Goal: Task Accomplishment & Management: Use online tool/utility

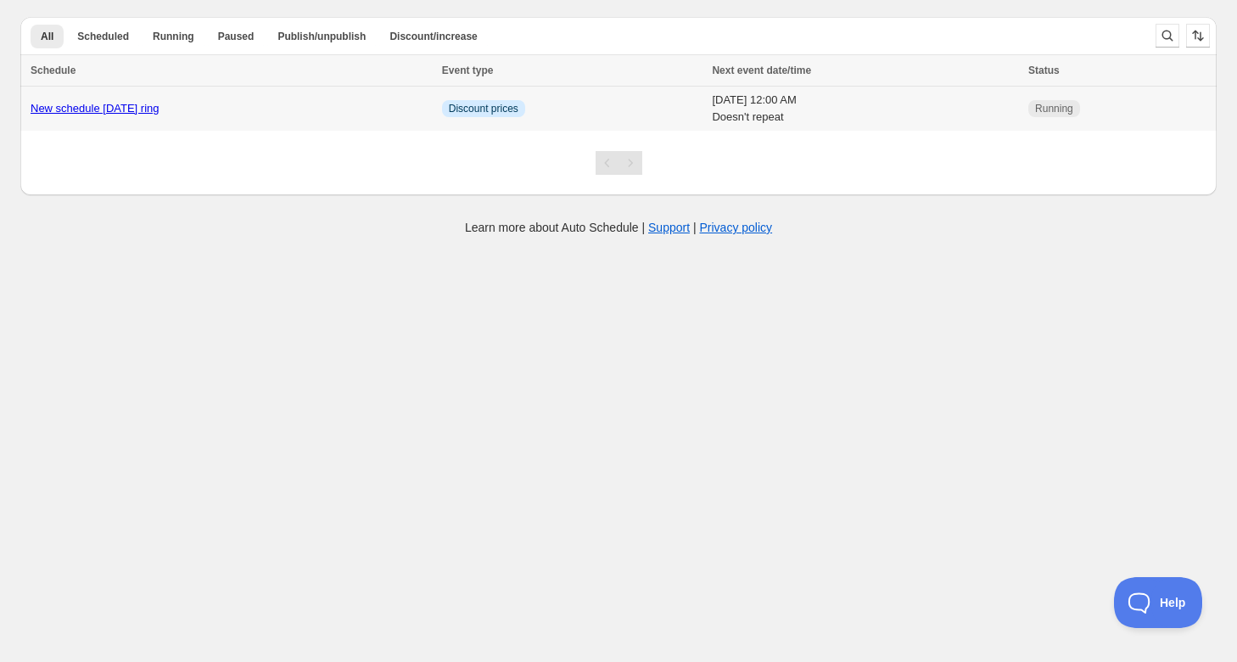
click at [143, 109] on link "New schedule [DATE] ring" at bounding box center [95, 108] width 129 height 13
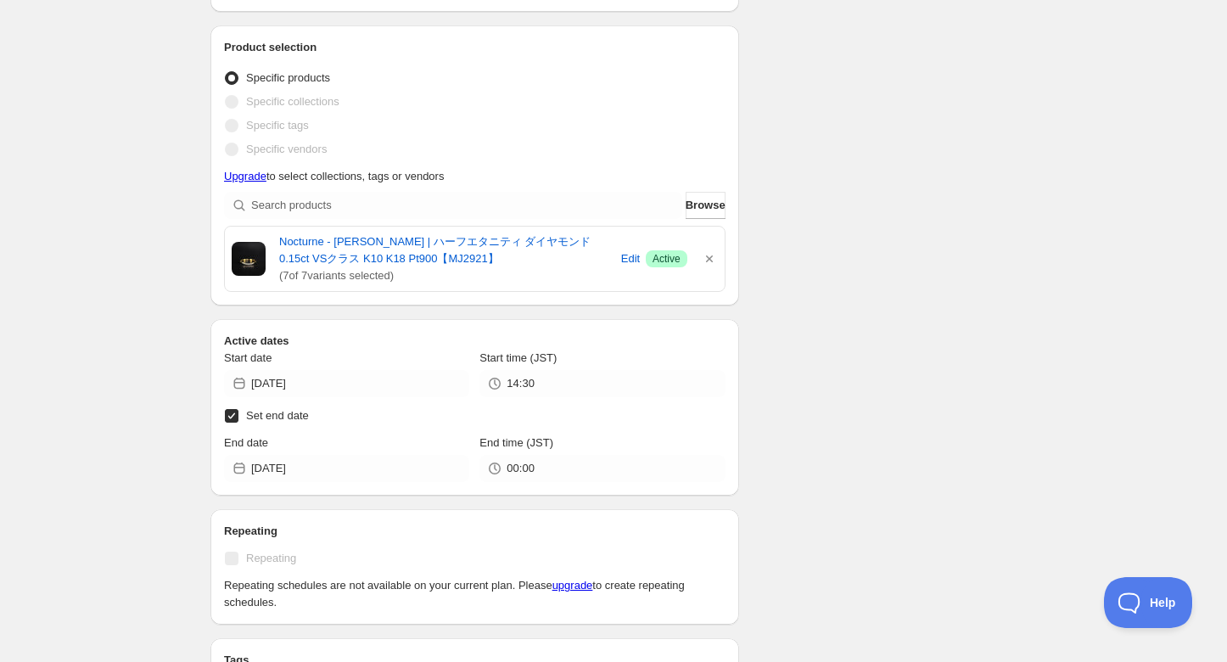
scroll to position [471, 0]
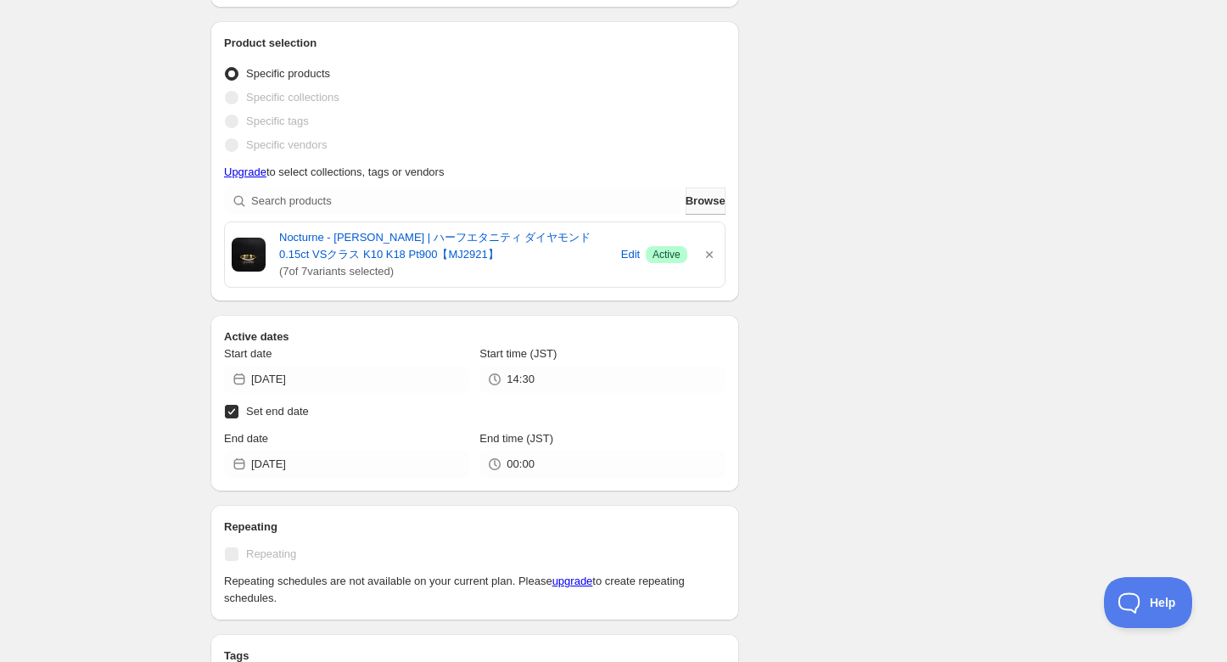
click at [689, 200] on span "Browse" at bounding box center [706, 201] width 40 height 17
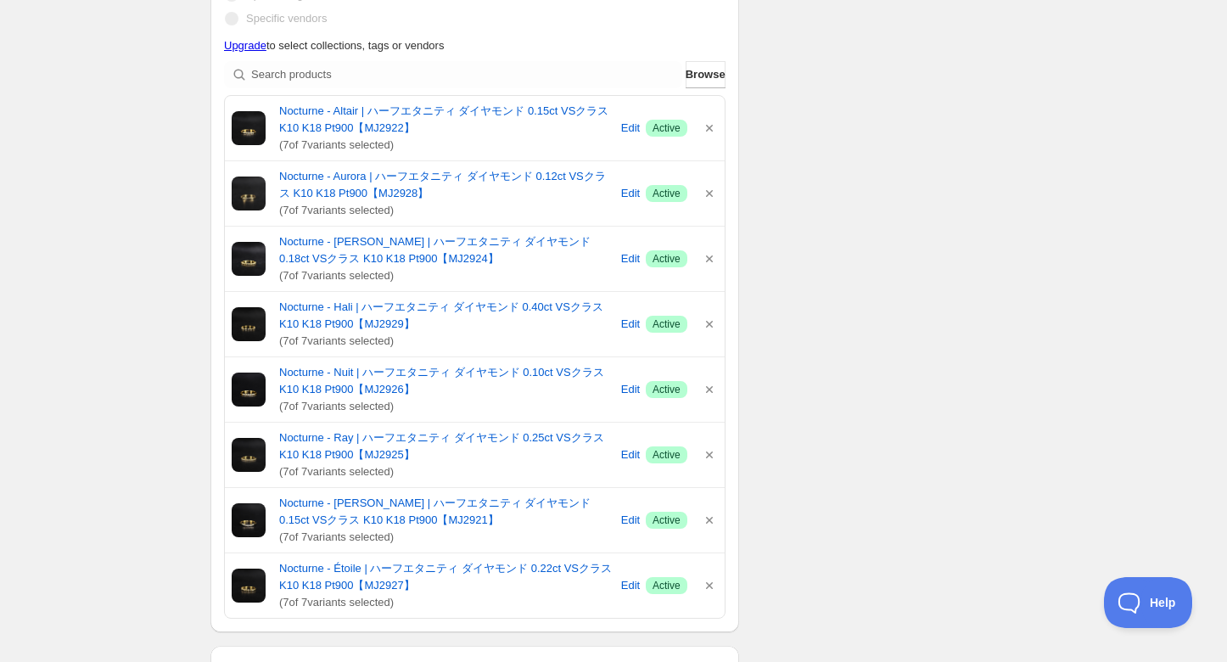
scroll to position [565, 0]
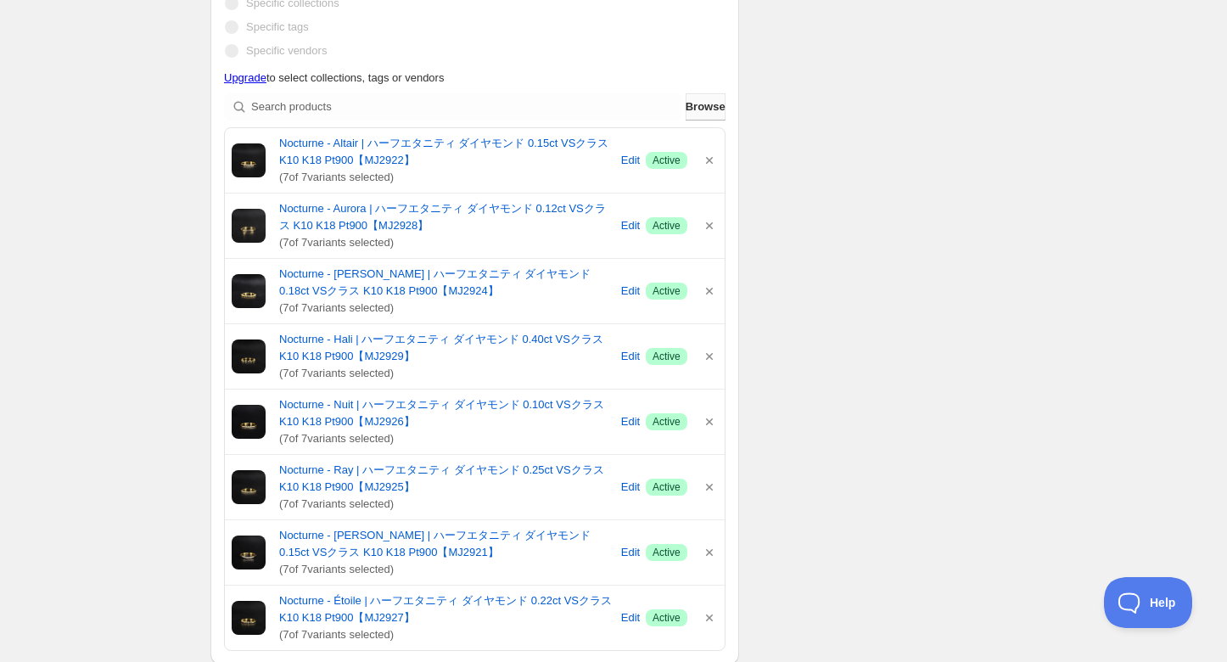
click at [698, 101] on span "Browse" at bounding box center [706, 106] width 40 height 17
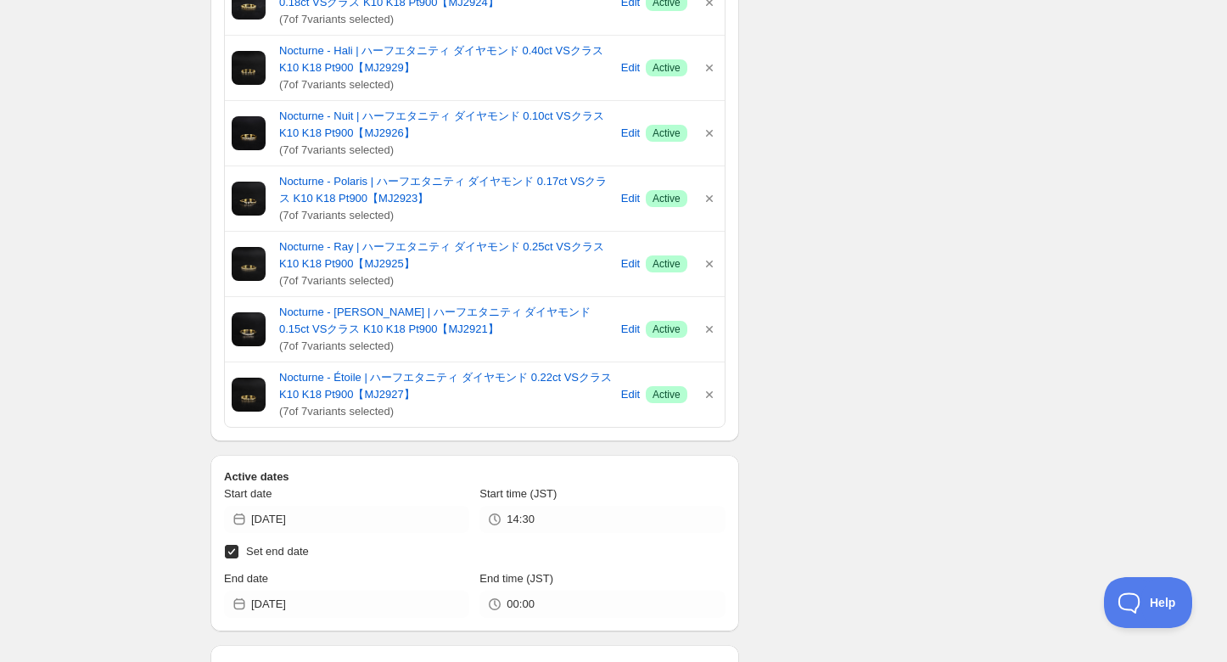
scroll to position [1131, 0]
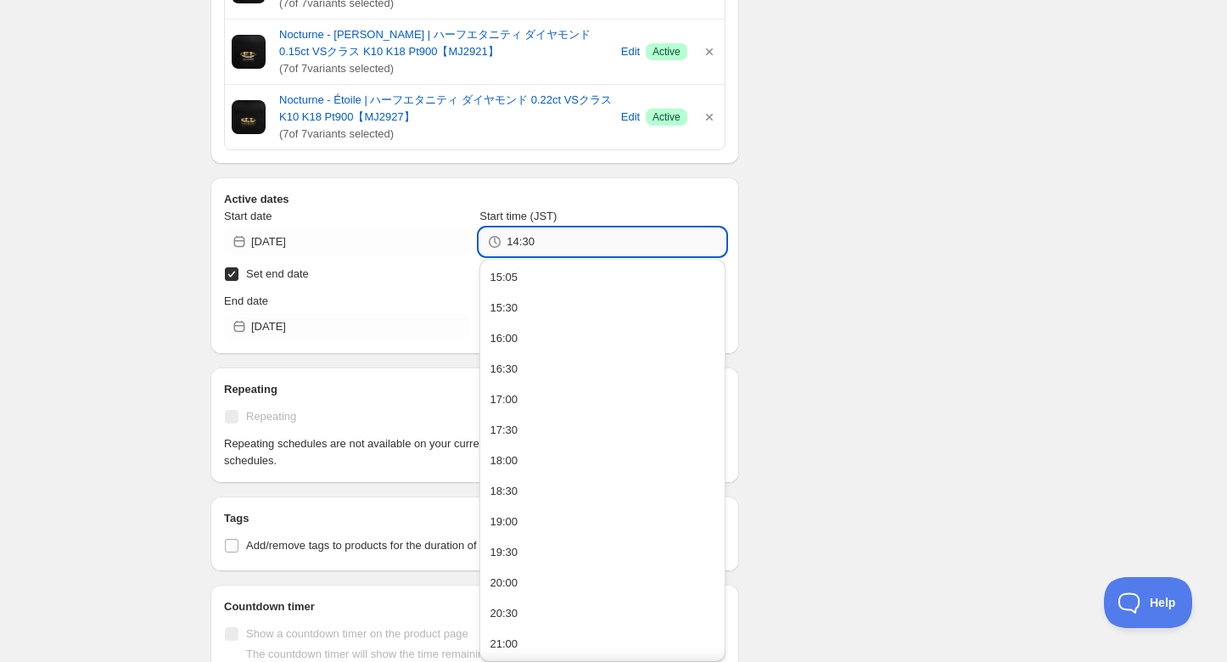
click at [557, 242] on input "14:30" at bounding box center [616, 241] width 218 height 27
click at [519, 278] on button "15:05" at bounding box center [602, 277] width 235 height 27
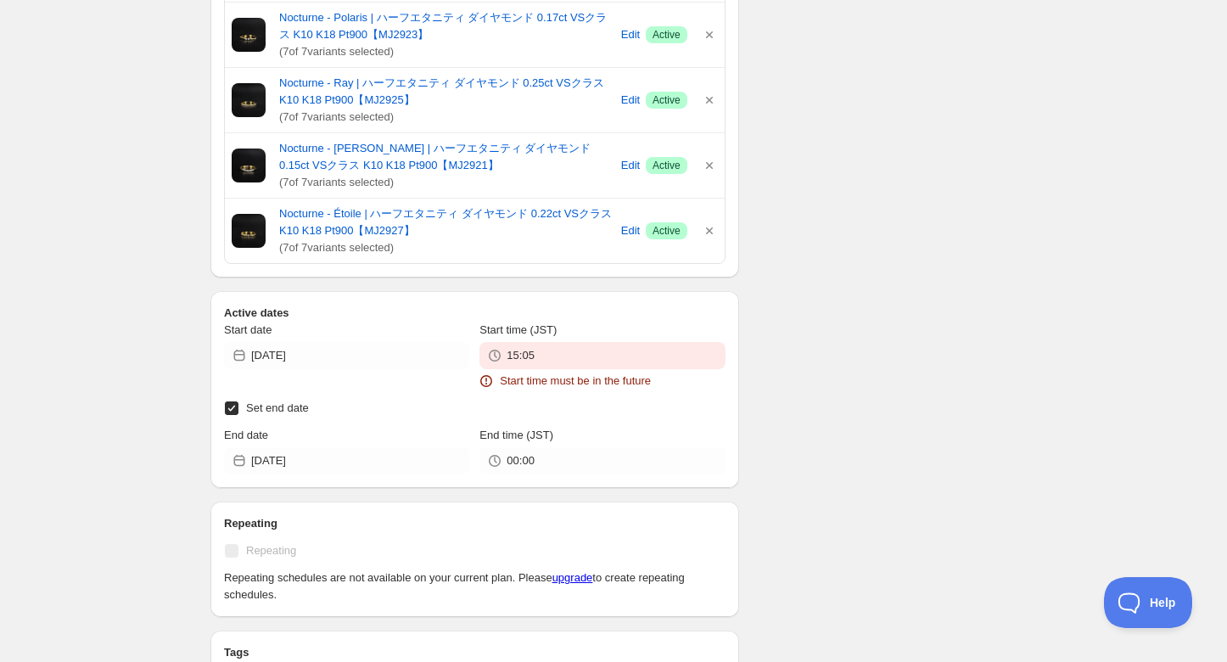
scroll to position [1244, 0]
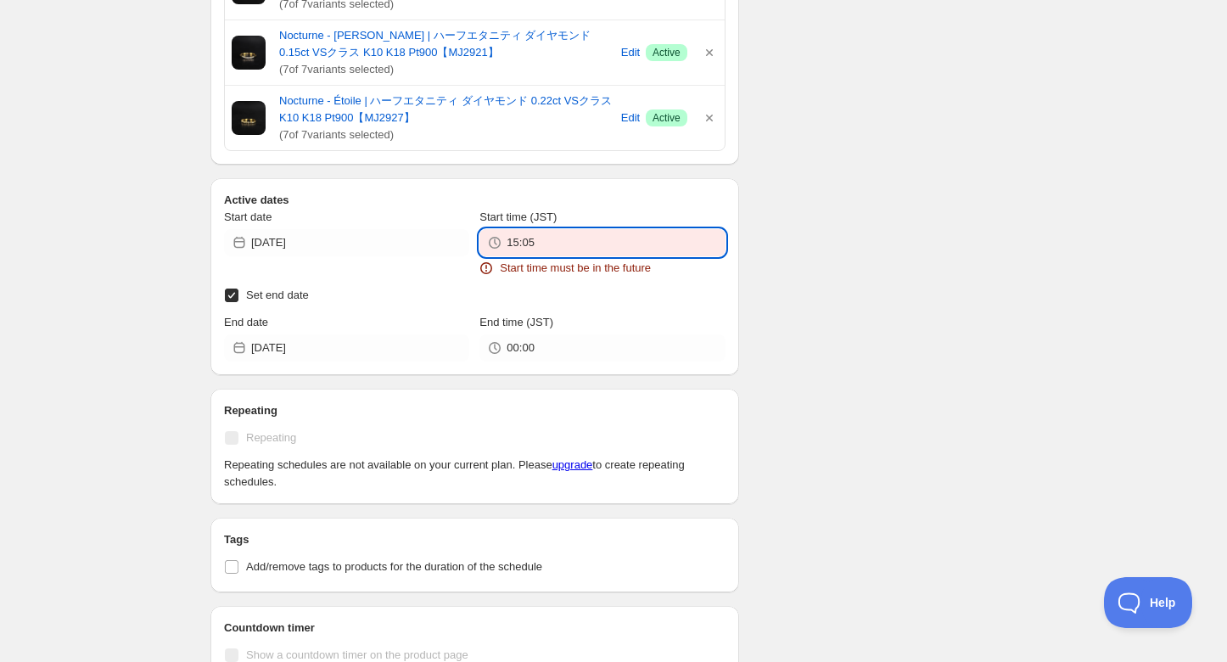
click at [584, 244] on input "15:05" at bounding box center [616, 242] width 218 height 27
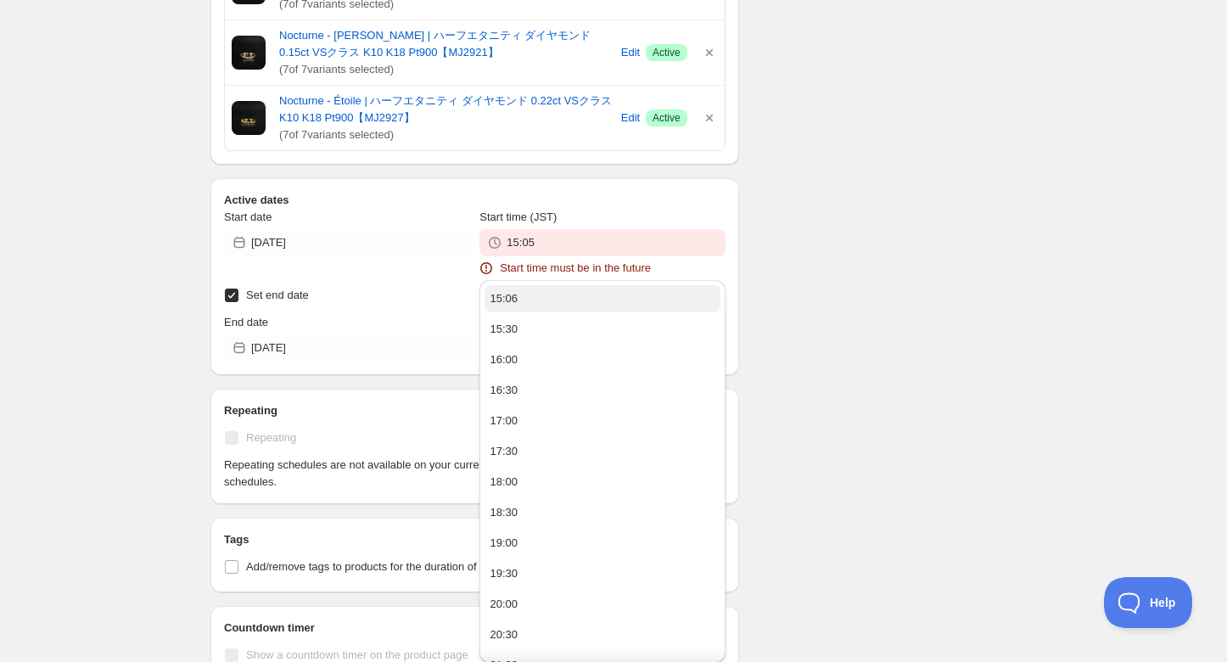
click at [608, 293] on button "15:06" at bounding box center [602, 298] width 235 height 27
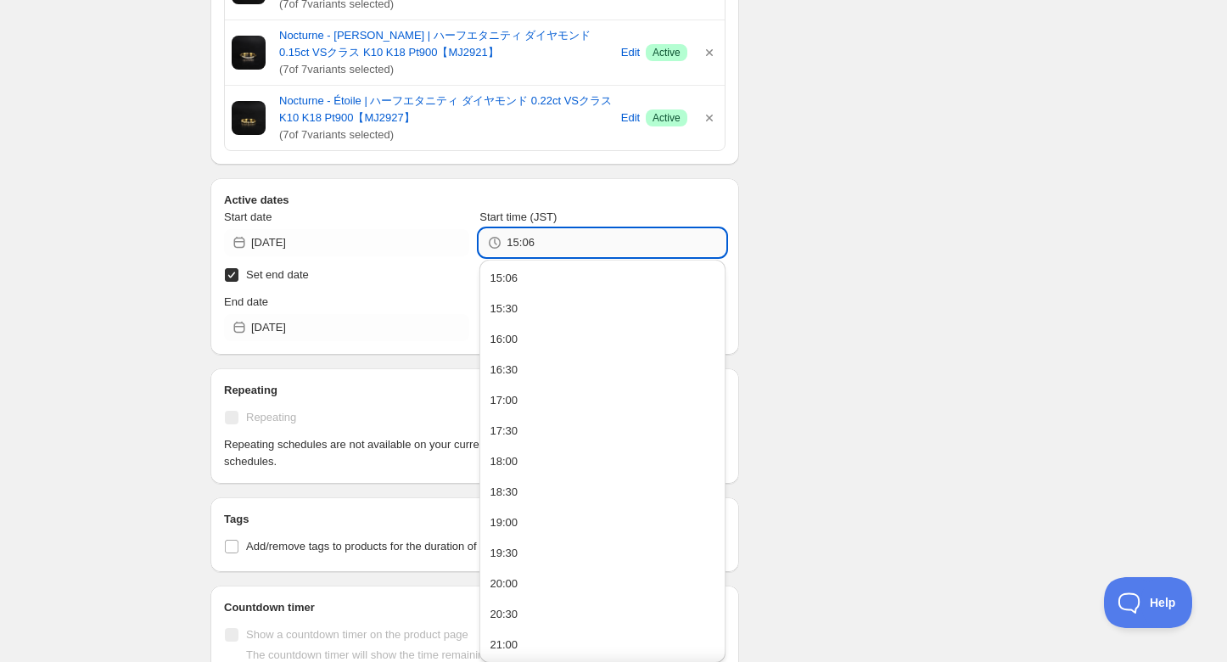
click at [609, 239] on input "15:06" at bounding box center [616, 242] width 218 height 27
click at [577, 244] on input "15:10" at bounding box center [616, 242] width 218 height 27
click at [550, 302] on button "15:30" at bounding box center [602, 308] width 235 height 27
type input "15:30"
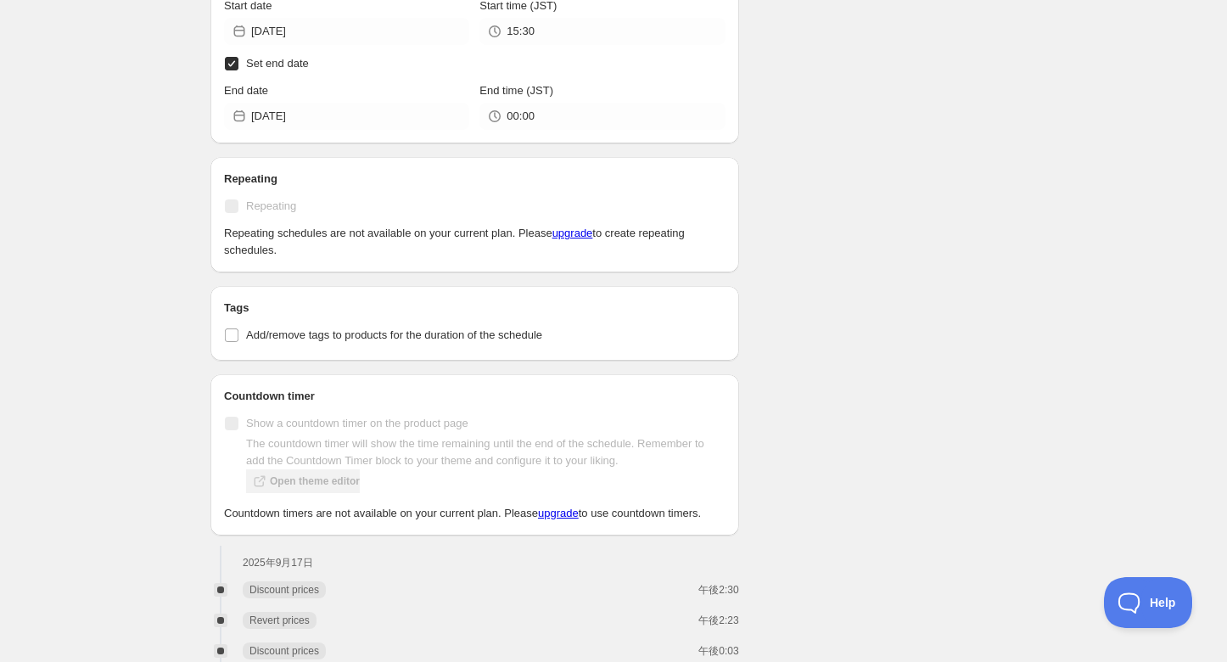
scroll to position [1524, 0]
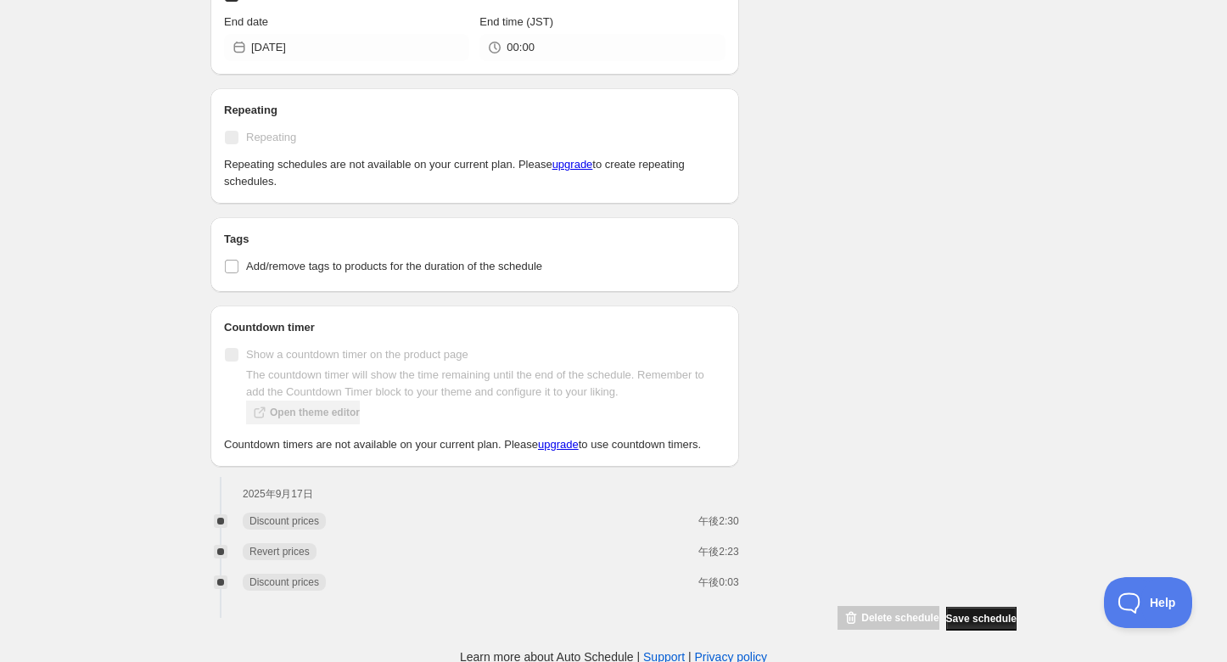
click at [955, 616] on span "Save schedule" at bounding box center [981, 619] width 70 height 14
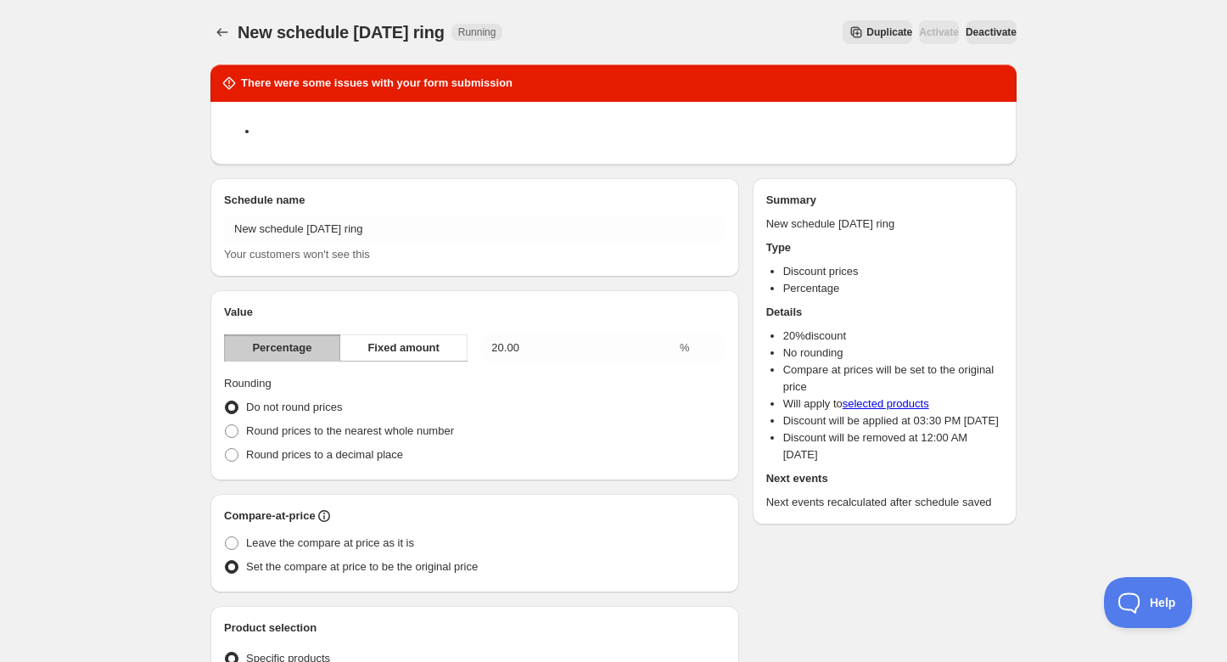
scroll to position [0, 0]
click at [866, 31] on span "Duplicate" at bounding box center [889, 32] width 46 height 14
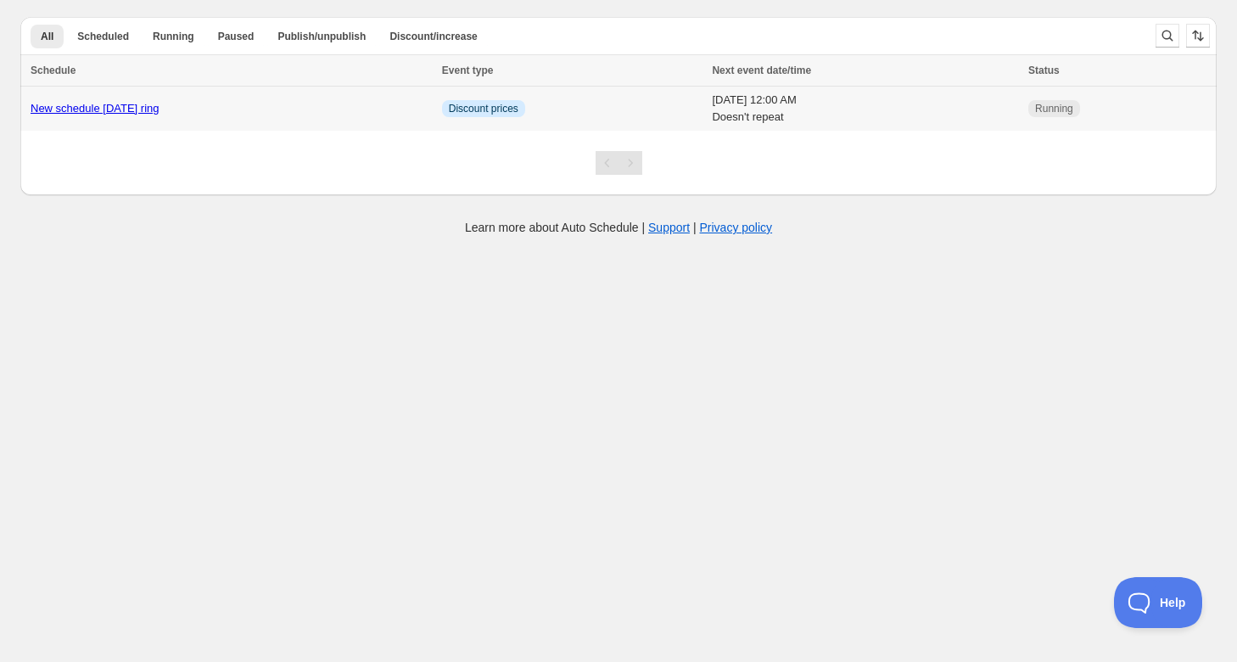
click at [129, 114] on link "New schedule [DATE] ring" at bounding box center [95, 108] width 129 height 13
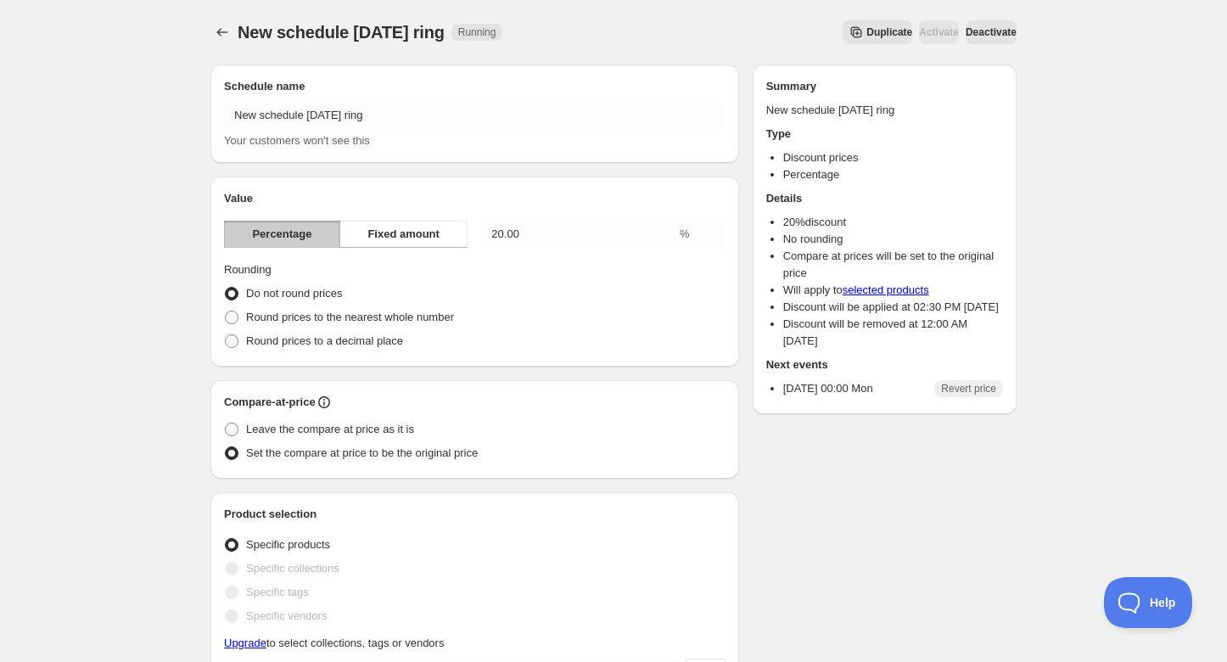
scroll to position [565, 0]
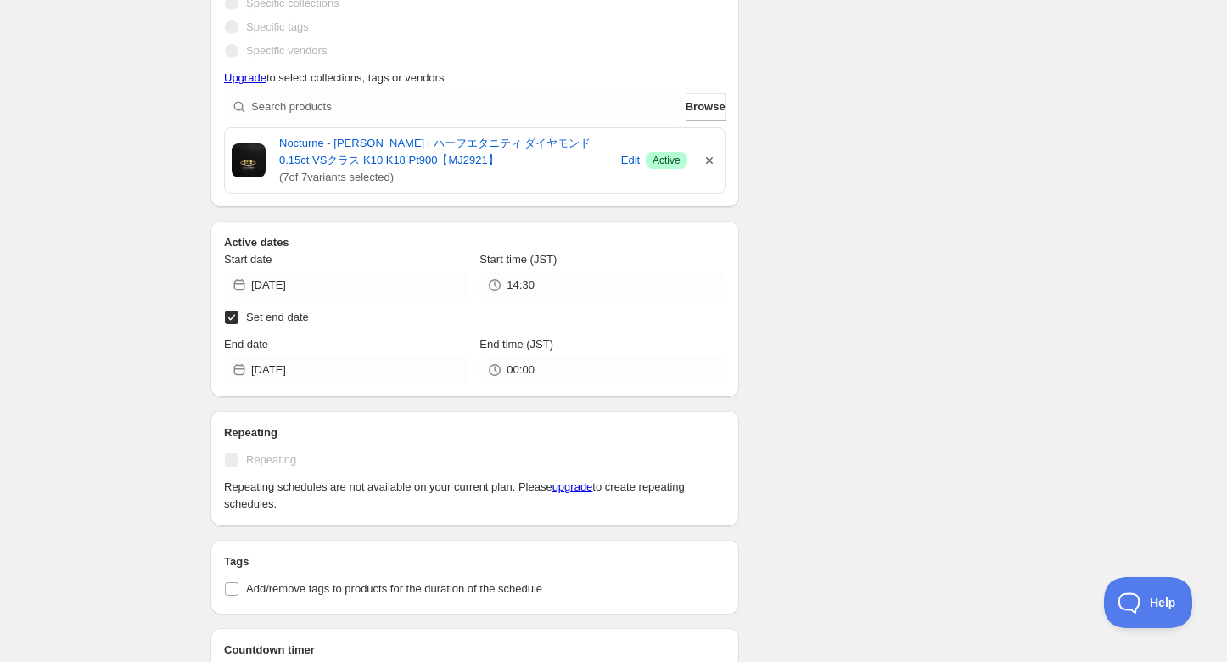
click at [707, 153] on icon "button" at bounding box center [709, 160] width 17 height 17
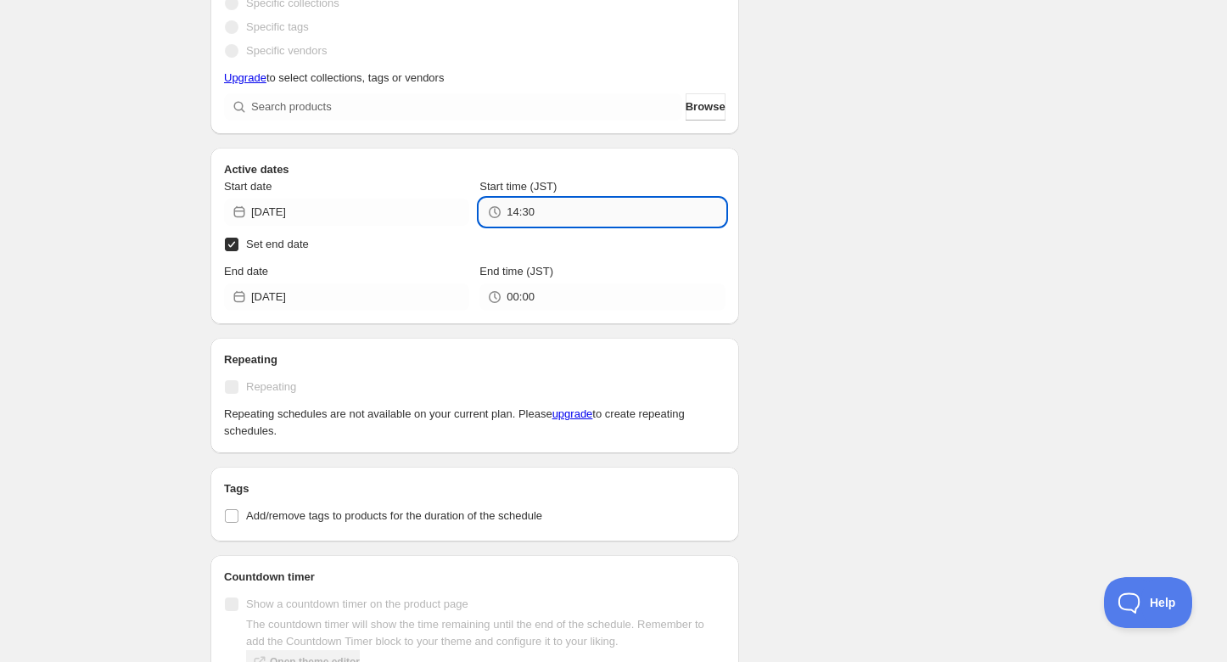
click at [563, 216] on input "14:30" at bounding box center [616, 212] width 218 height 27
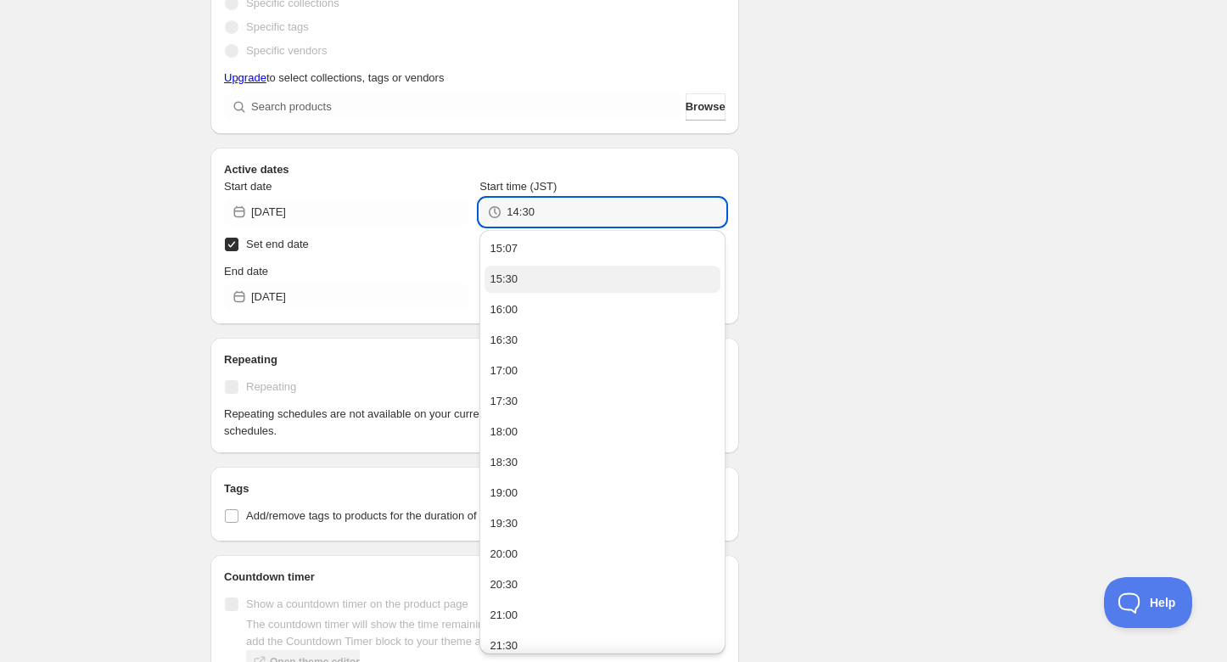
click at [524, 270] on button "15:30" at bounding box center [602, 279] width 235 height 27
type input "15:30"
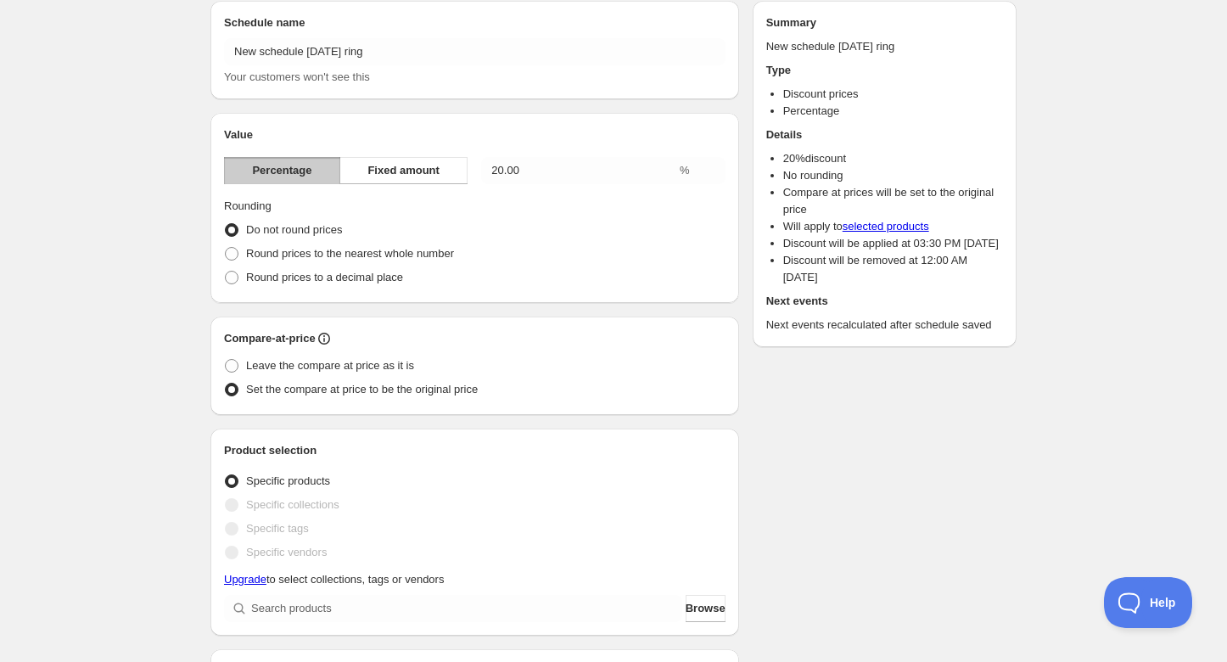
scroll to position [0, 0]
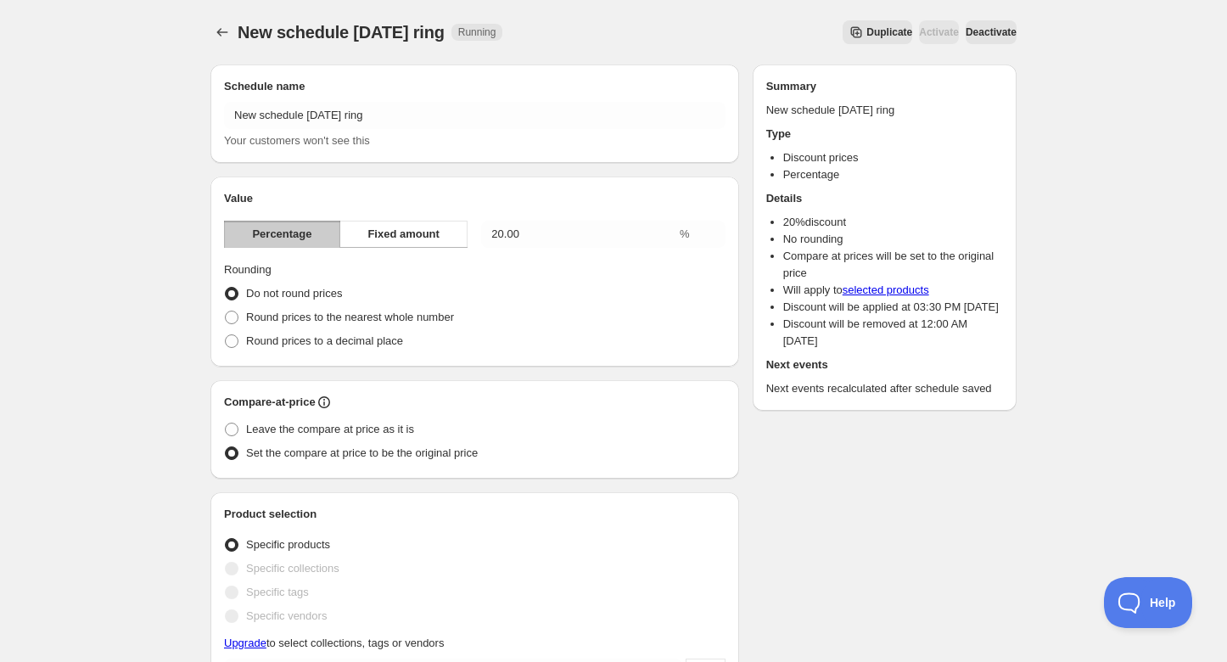
click at [981, 38] on span "Deactivate" at bounding box center [991, 32] width 51 height 14
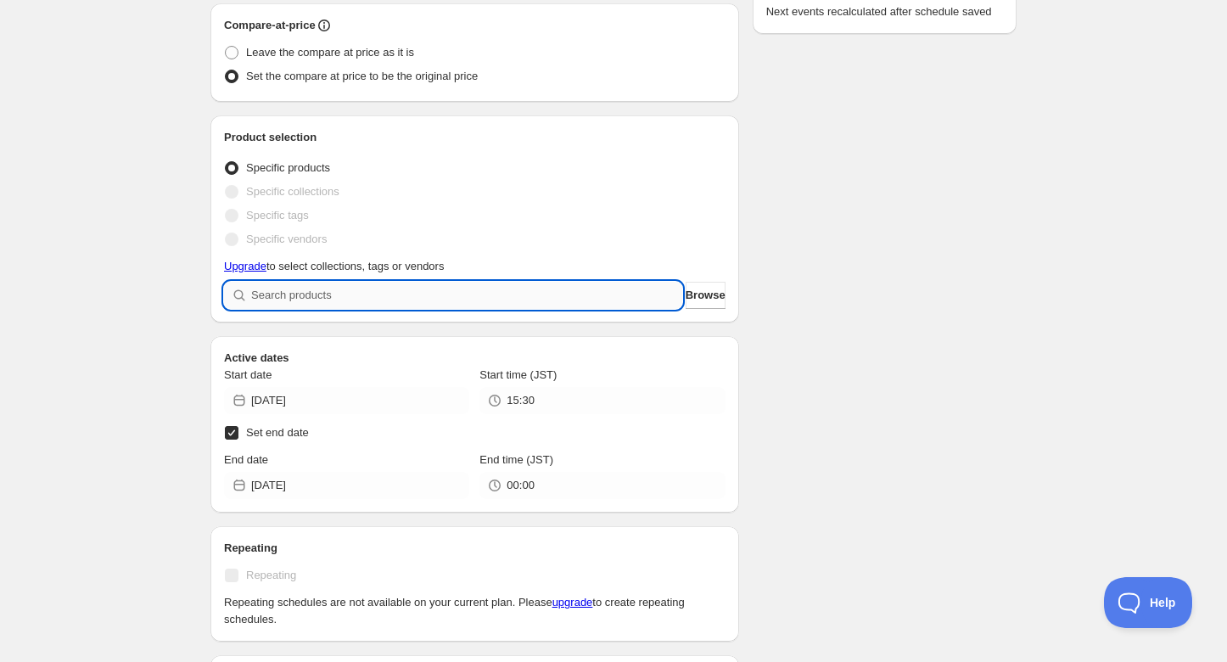
click at [602, 290] on input "search" at bounding box center [466, 295] width 431 height 27
click at [692, 301] on span "Browse" at bounding box center [706, 295] width 40 height 17
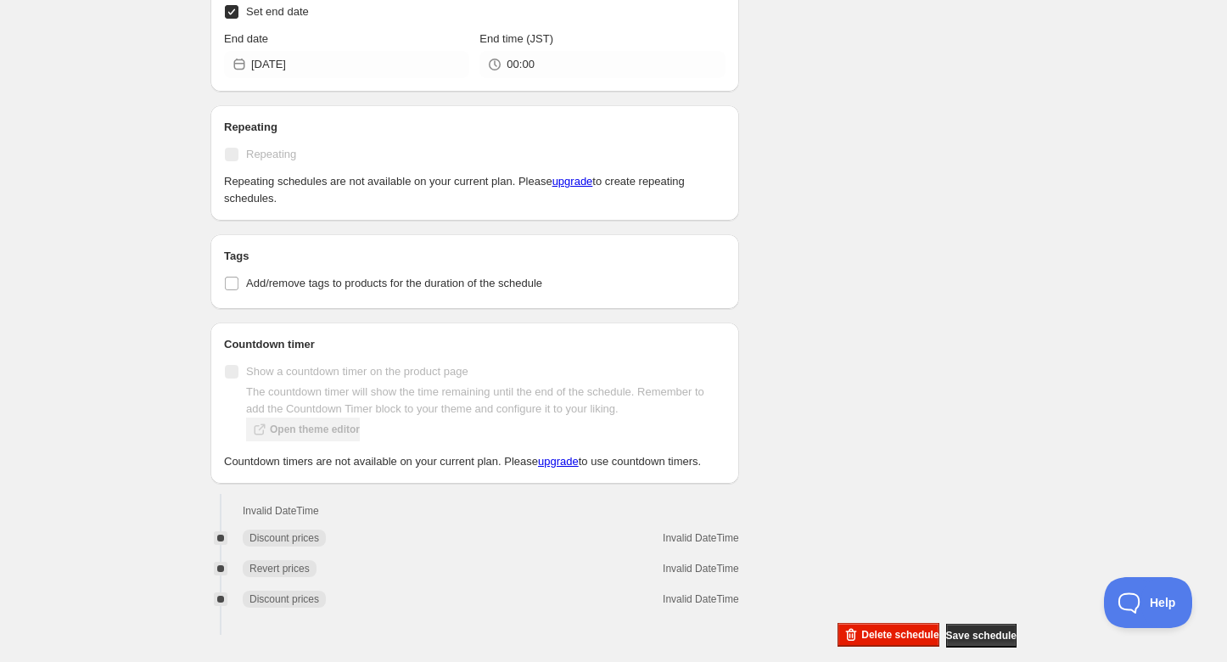
scroll to position [1410, 0]
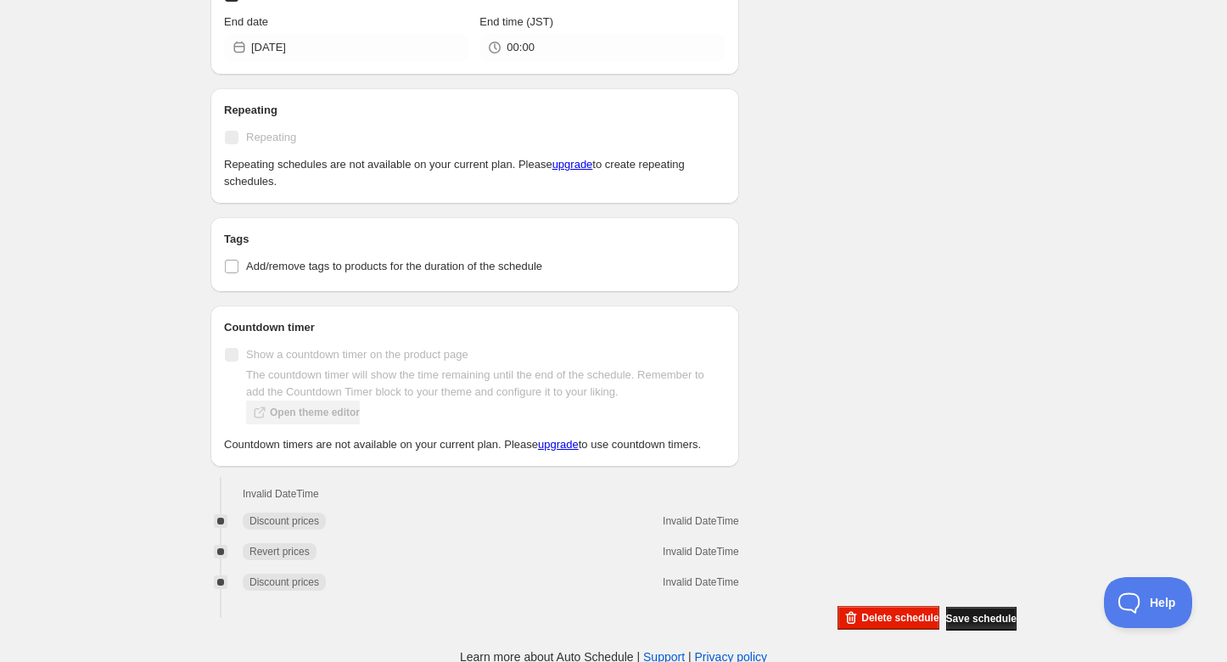
click at [983, 622] on span "Save schedule" at bounding box center [981, 619] width 70 height 14
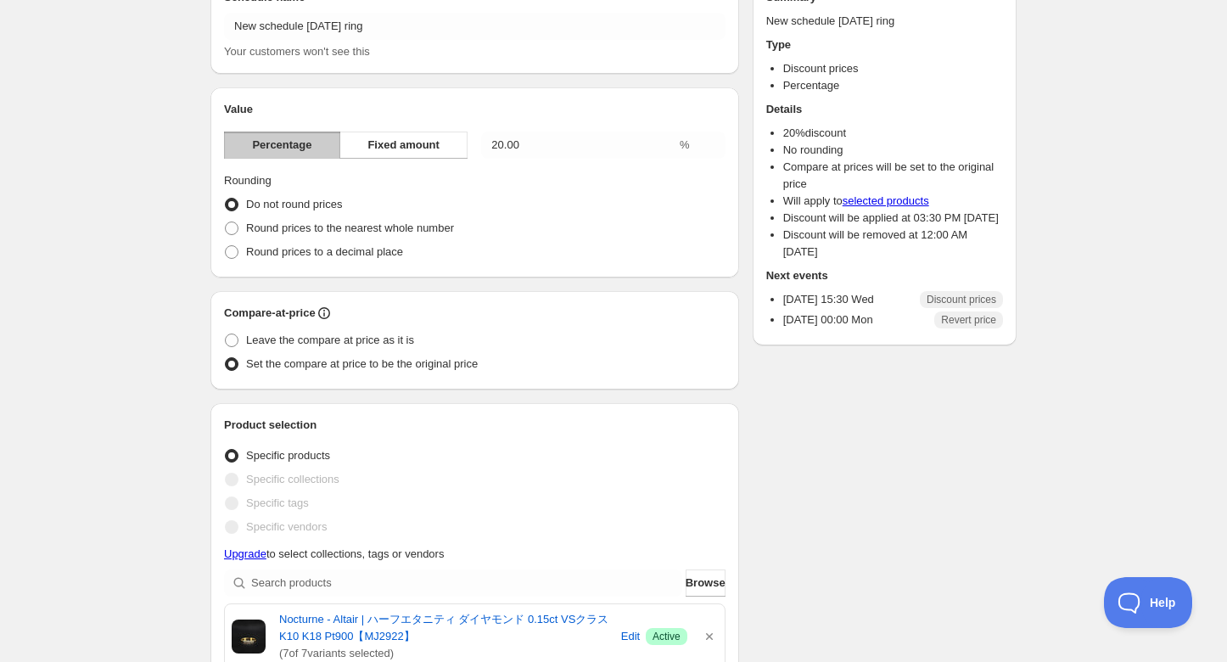
scroll to position [0, 0]
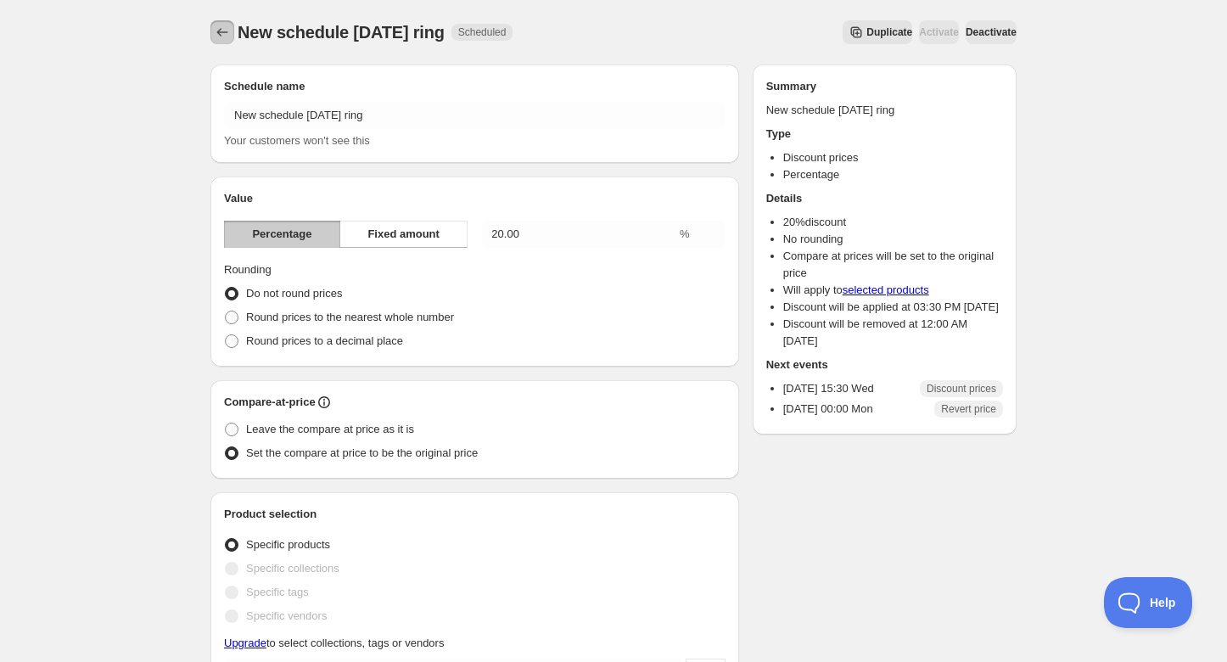
click at [224, 30] on icon "Schedules" at bounding box center [222, 32] width 17 height 17
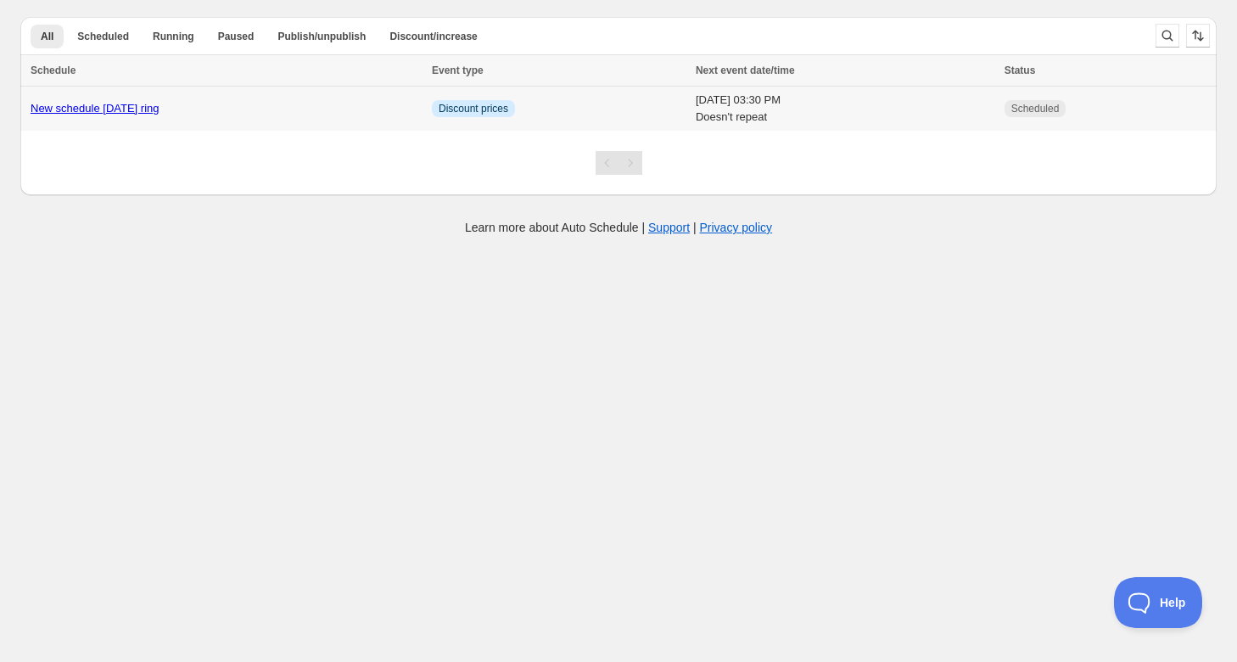
click at [136, 107] on link "New schedule [DATE] ring" at bounding box center [95, 108] width 129 height 13
